Goal: Feedback & Contribution: Submit feedback/report problem

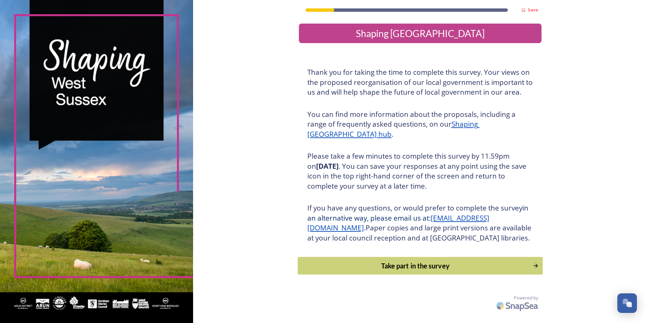
click at [374, 271] on div "Take part in the survey" at bounding box center [415, 266] width 228 height 10
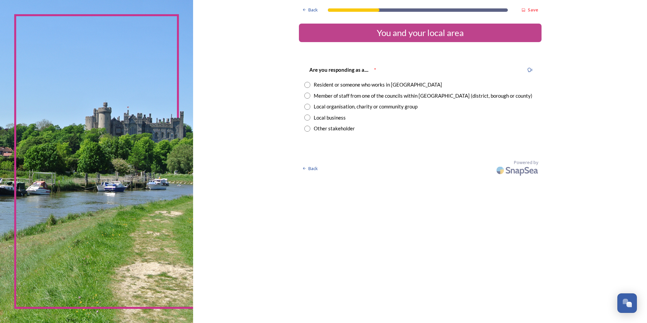
click at [306, 96] on input "radio" at bounding box center [307, 96] width 6 height 6
radio input "true"
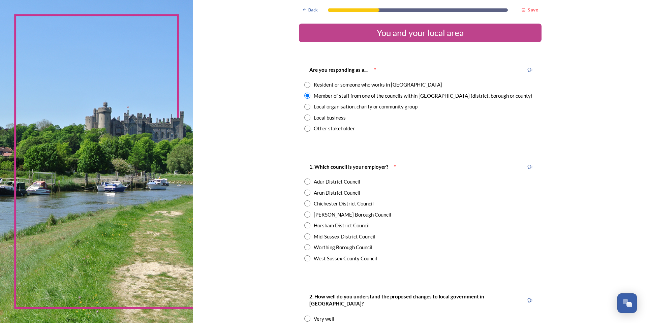
click at [306, 225] on input "radio" at bounding box center [307, 226] width 6 height 6
radio input "true"
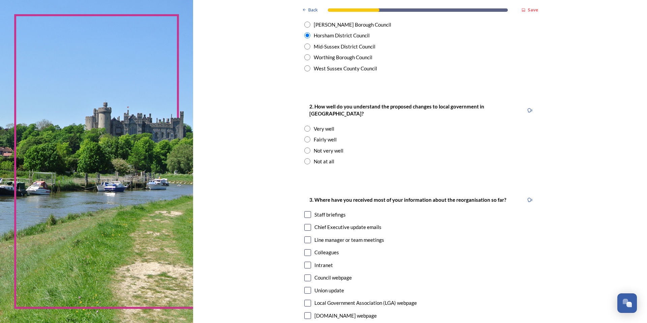
scroll to position [202, 0]
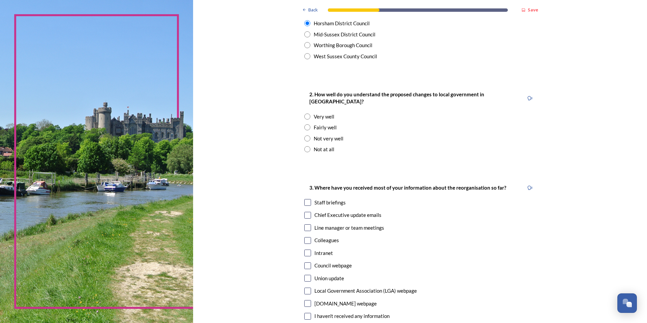
click at [305, 124] on input "radio" at bounding box center [307, 127] width 6 height 6
radio input "true"
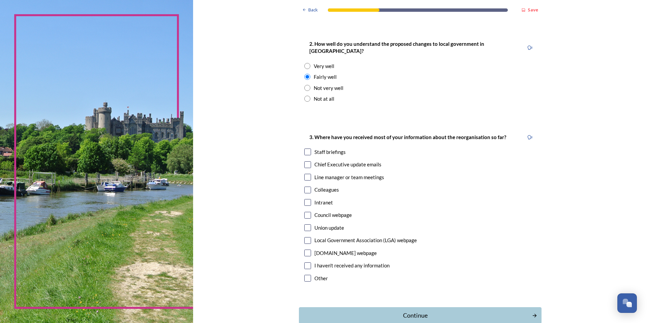
scroll to position [270, 0]
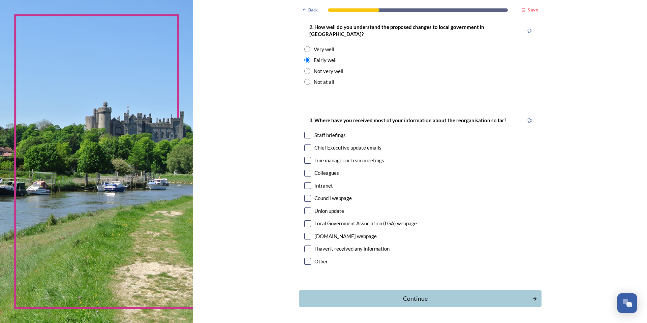
click at [304, 132] on input "checkbox" at bounding box center [307, 135] width 7 height 7
checkbox input "true"
click at [306, 145] on input "checkbox" at bounding box center [307, 148] width 7 height 7
checkbox input "true"
click at [394, 294] on div "Continue" at bounding box center [415, 298] width 228 height 9
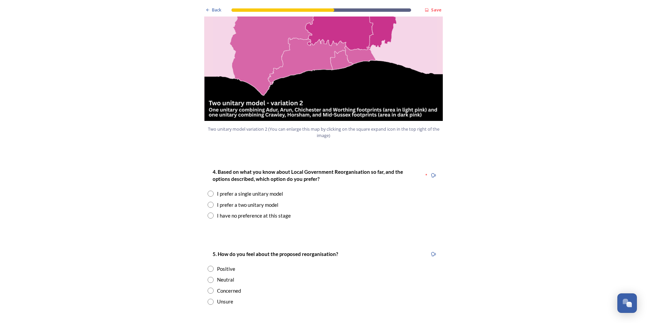
scroll to position [742, 0]
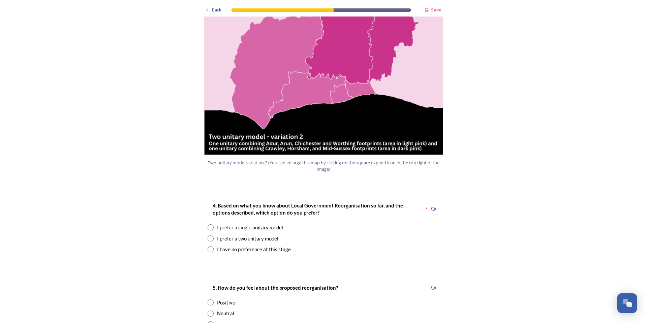
click at [210, 236] on input "radio" at bounding box center [211, 239] width 6 height 6
radio input "true"
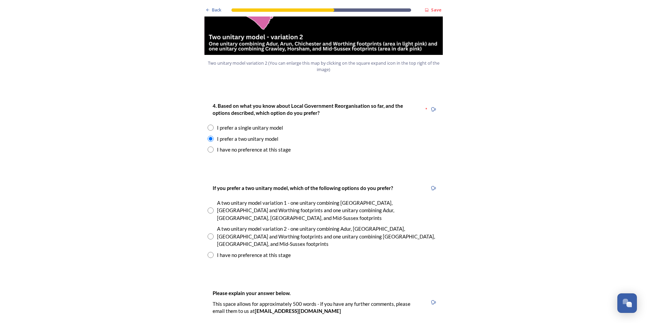
scroll to position [843, 0]
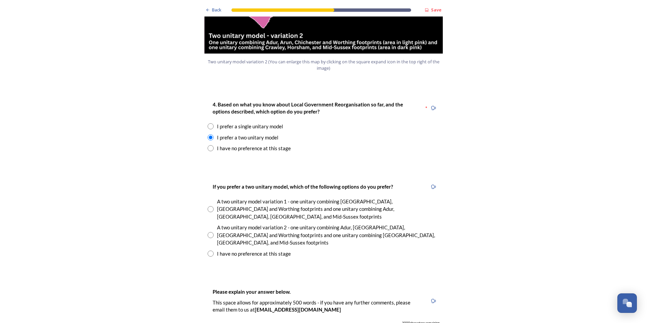
click at [208, 232] on input "radio" at bounding box center [211, 235] width 6 height 6
radio input "true"
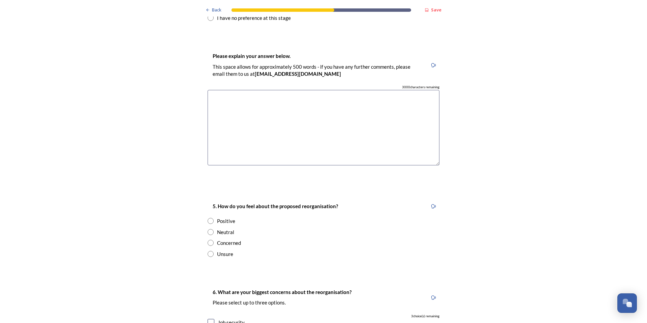
scroll to position [1113, 0]
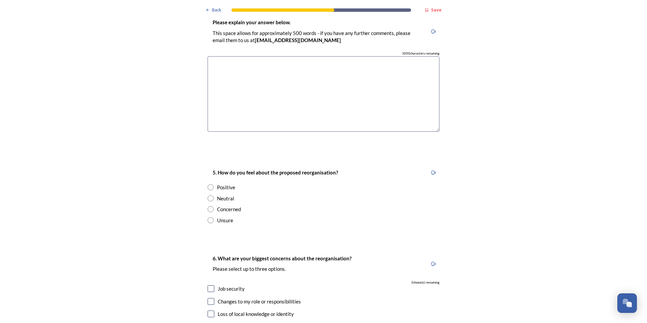
click at [210, 196] on input "radio" at bounding box center [211, 199] width 6 height 6
radio input "true"
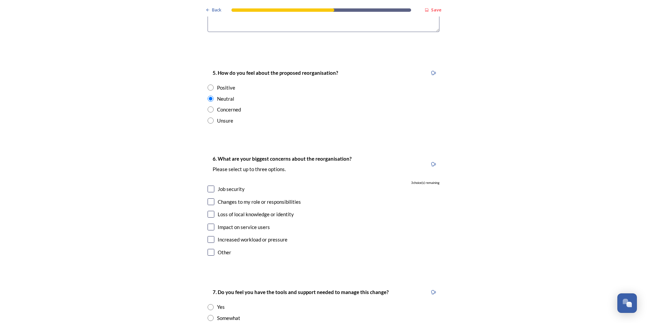
scroll to position [1214, 0]
click at [211, 184] on input "checkbox" at bounding box center [211, 187] width 7 height 7
checkbox input "true"
click at [209, 197] on input "checkbox" at bounding box center [211, 200] width 7 height 7
checkbox input "true"
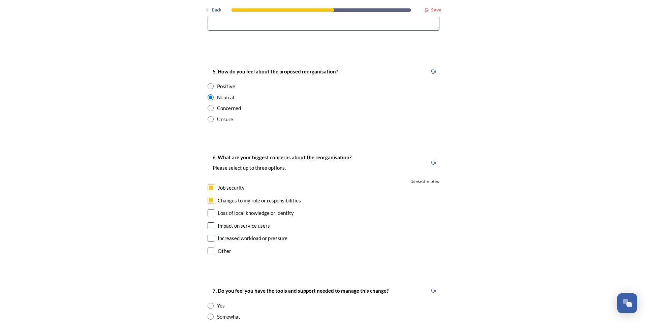
click at [209, 210] on input "checkbox" at bounding box center [211, 213] width 7 height 7
checkbox input "true"
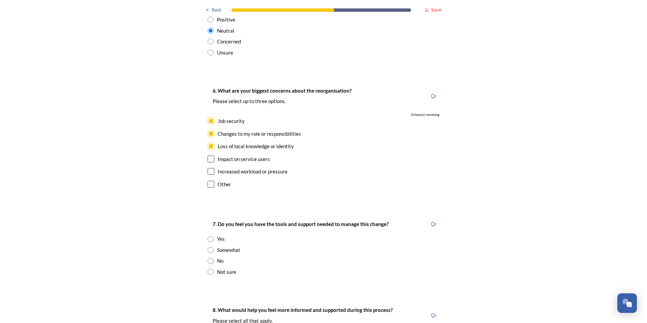
scroll to position [1281, 0]
click at [211, 246] on div "Somewhat" at bounding box center [324, 250] width 232 height 8
radio input "true"
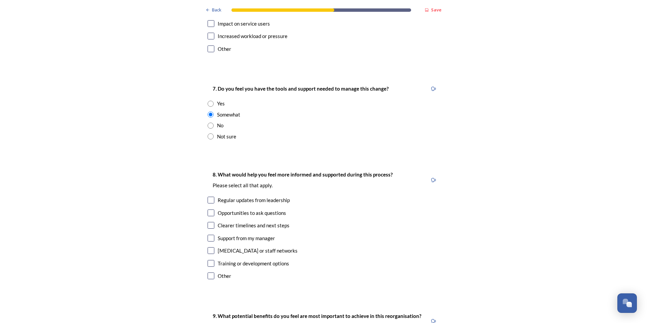
scroll to position [1450, 0]
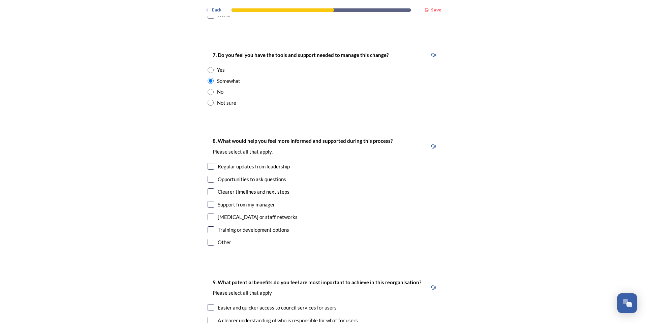
click at [208, 188] on input "checkbox" at bounding box center [211, 191] width 7 height 7
checkbox input "true"
click at [209, 163] on input "checkbox" at bounding box center [211, 166] width 7 height 7
checkbox input "true"
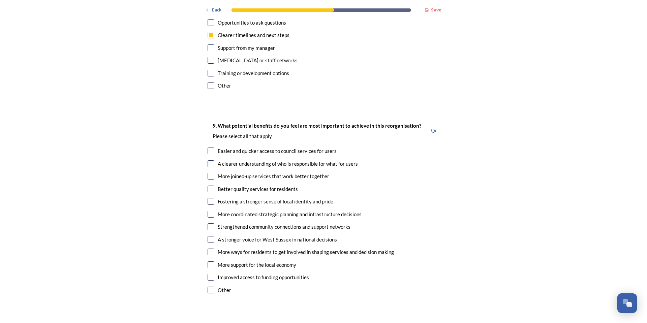
scroll to position [1618, 0]
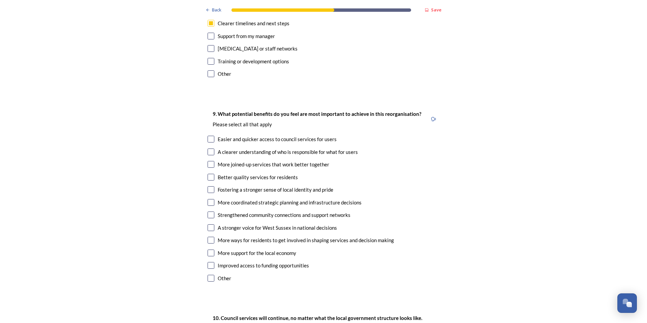
click at [208, 161] on input "checkbox" at bounding box center [211, 164] width 7 height 7
checkbox input "true"
click at [209, 225] on input "checkbox" at bounding box center [211, 228] width 7 height 7
checkbox input "true"
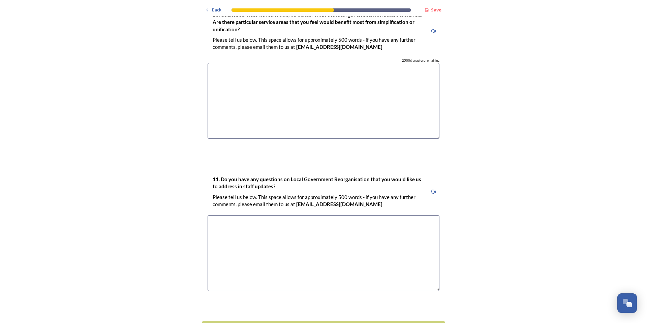
scroll to position [1940, 0]
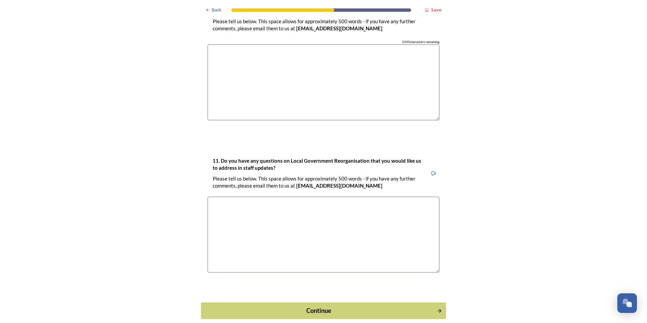
click at [277, 306] on div "Continue" at bounding box center [319, 310] width 228 height 9
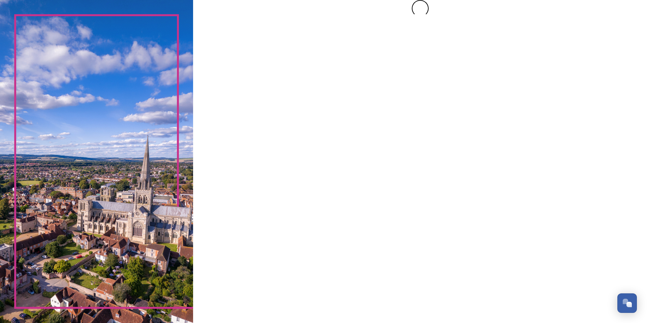
scroll to position [0, 0]
